Goal: Information Seeking & Learning: Learn about a topic

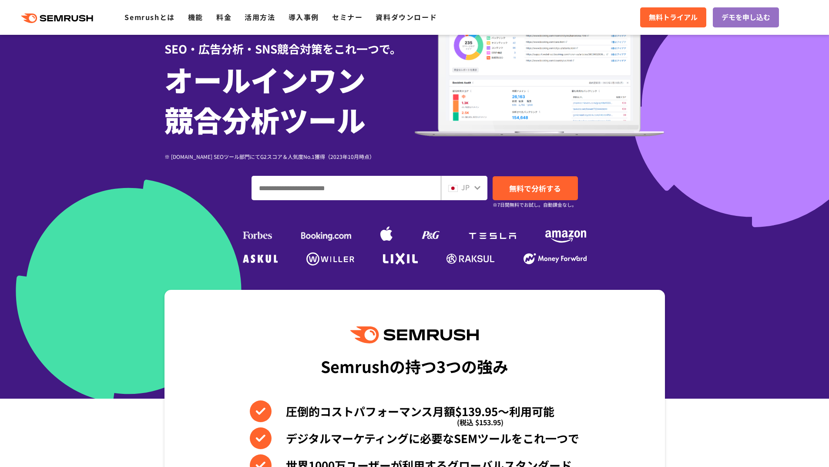
click at [735, 77] on div at bounding box center [414, 155] width 829 height 485
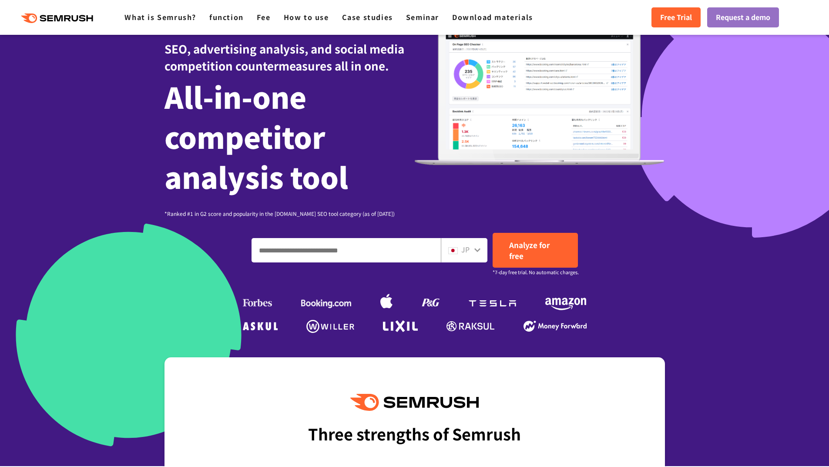
scroll to position [97, 0]
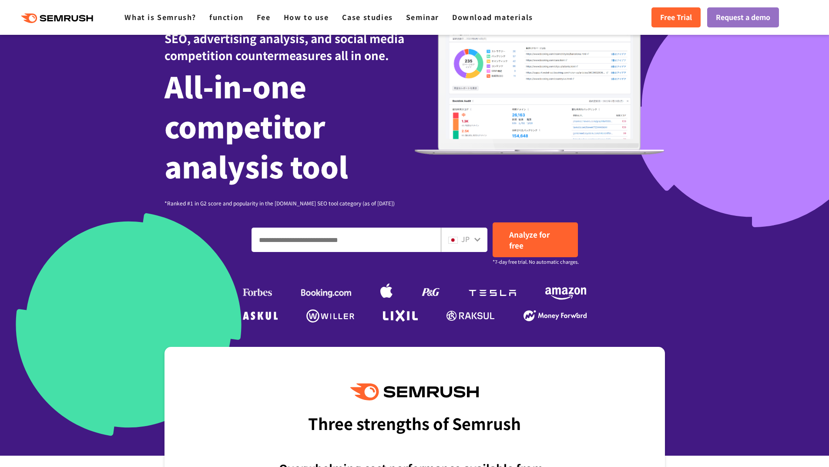
click at [372, 246] on input "Enter a domain, keyword or URL" at bounding box center [346, 239] width 188 height 23
click at [471, 236] on div "JP" at bounding box center [462, 239] width 28 height 11
click at [472, 242] on div "JP" at bounding box center [462, 239] width 28 height 11
click at [385, 233] on input "Enter a domain, keyword or URL" at bounding box center [346, 239] width 188 height 23
click at [367, 243] on input "Enter a domain, keyword or URL" at bounding box center [346, 239] width 188 height 23
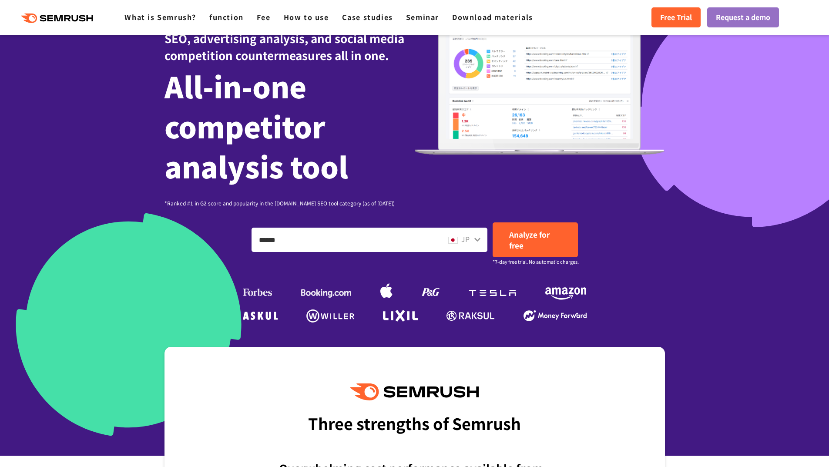
click at [472, 235] on div "JP" at bounding box center [462, 239] width 28 height 11
click at [462, 243] on font "JP" at bounding box center [465, 239] width 8 height 10
click at [476, 241] on icon at bounding box center [477, 239] width 7 height 7
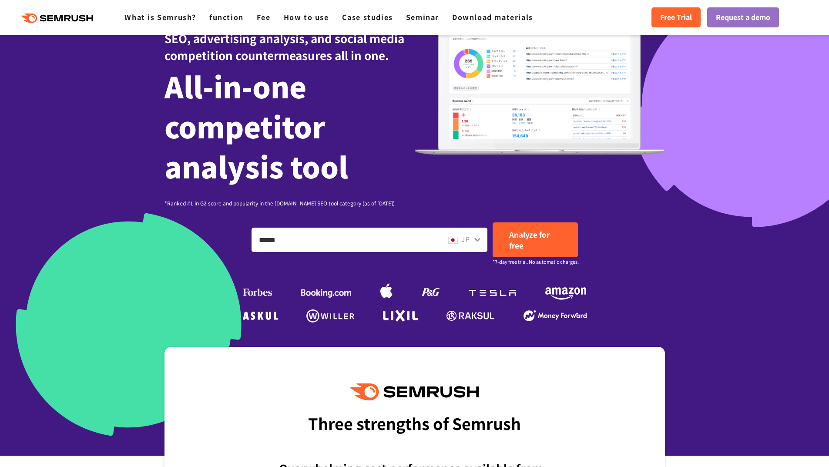
click at [476, 241] on icon at bounding box center [477, 239] width 7 height 7
click at [477, 238] on icon at bounding box center [477, 239] width 7 height 7
click at [435, 176] on div "SEO, advertising analysis, and social media competition countermeasures all in …" at bounding box center [414, 84] width 500 height 248
click at [470, 238] on div "JP" at bounding box center [462, 239] width 28 height 11
click at [477, 241] on icon at bounding box center [477, 240] width 6 height 4
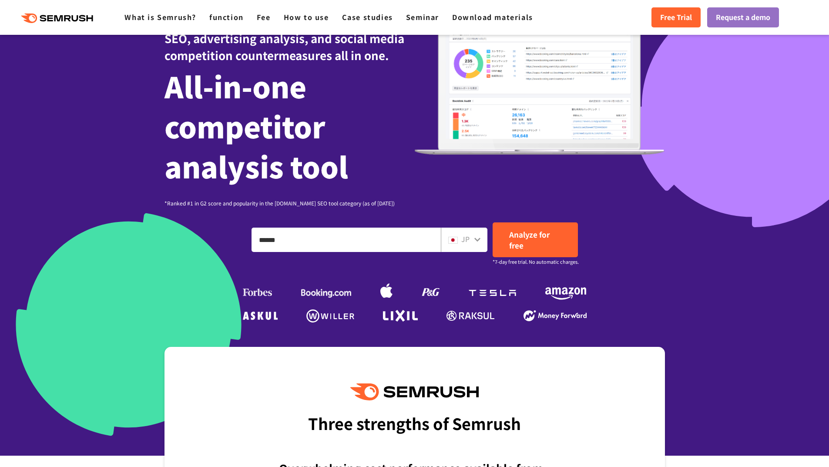
click at [369, 236] on input "******" at bounding box center [346, 239] width 188 height 23
click at [458, 237] on div "JP" at bounding box center [462, 239] width 28 height 11
click at [323, 235] on input "******" at bounding box center [346, 239] width 188 height 23
type input "*"
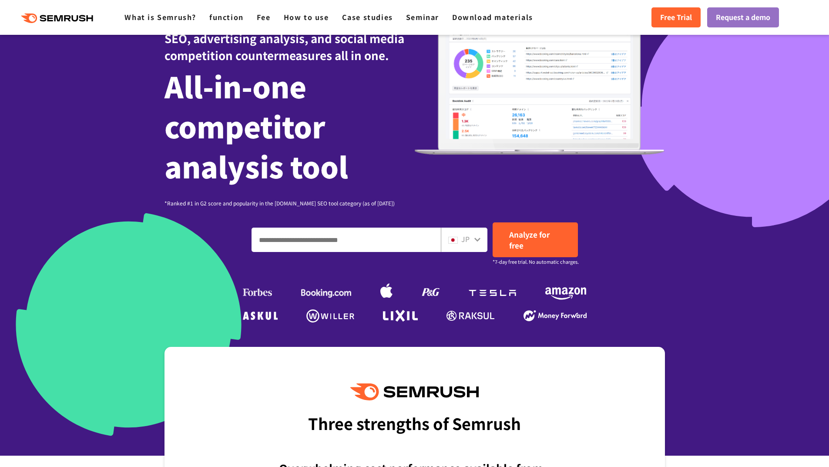
click at [472, 238] on div "JP" at bounding box center [462, 239] width 28 height 11
